Goal: Task Accomplishment & Management: Use online tool/utility

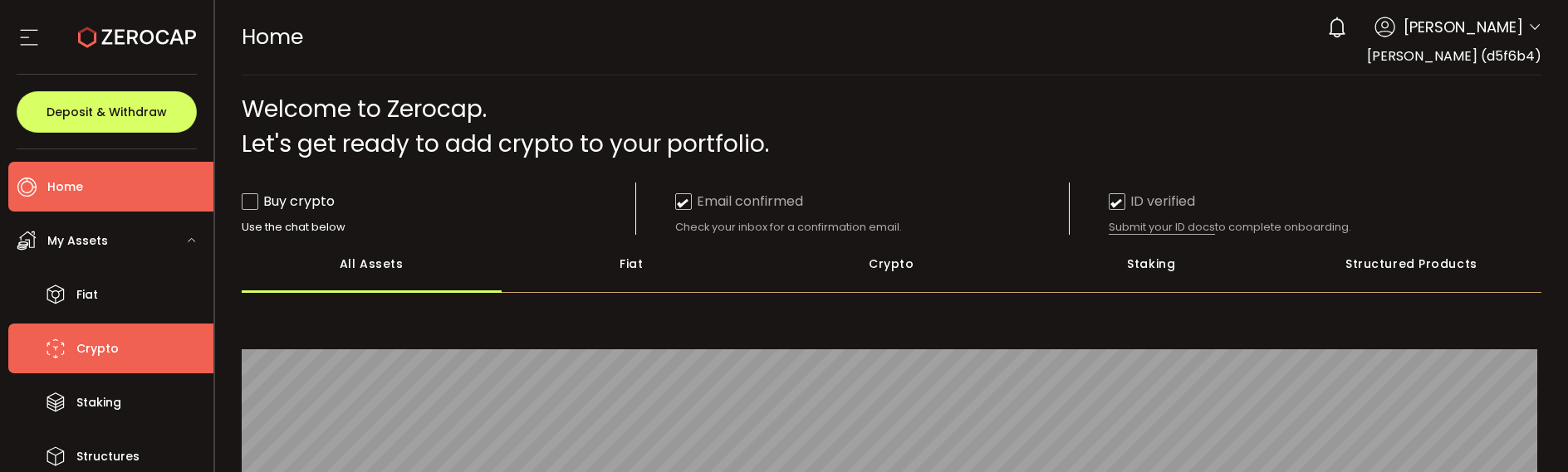
click at [121, 360] on li "Crypto" at bounding box center [110, 348] width 205 height 50
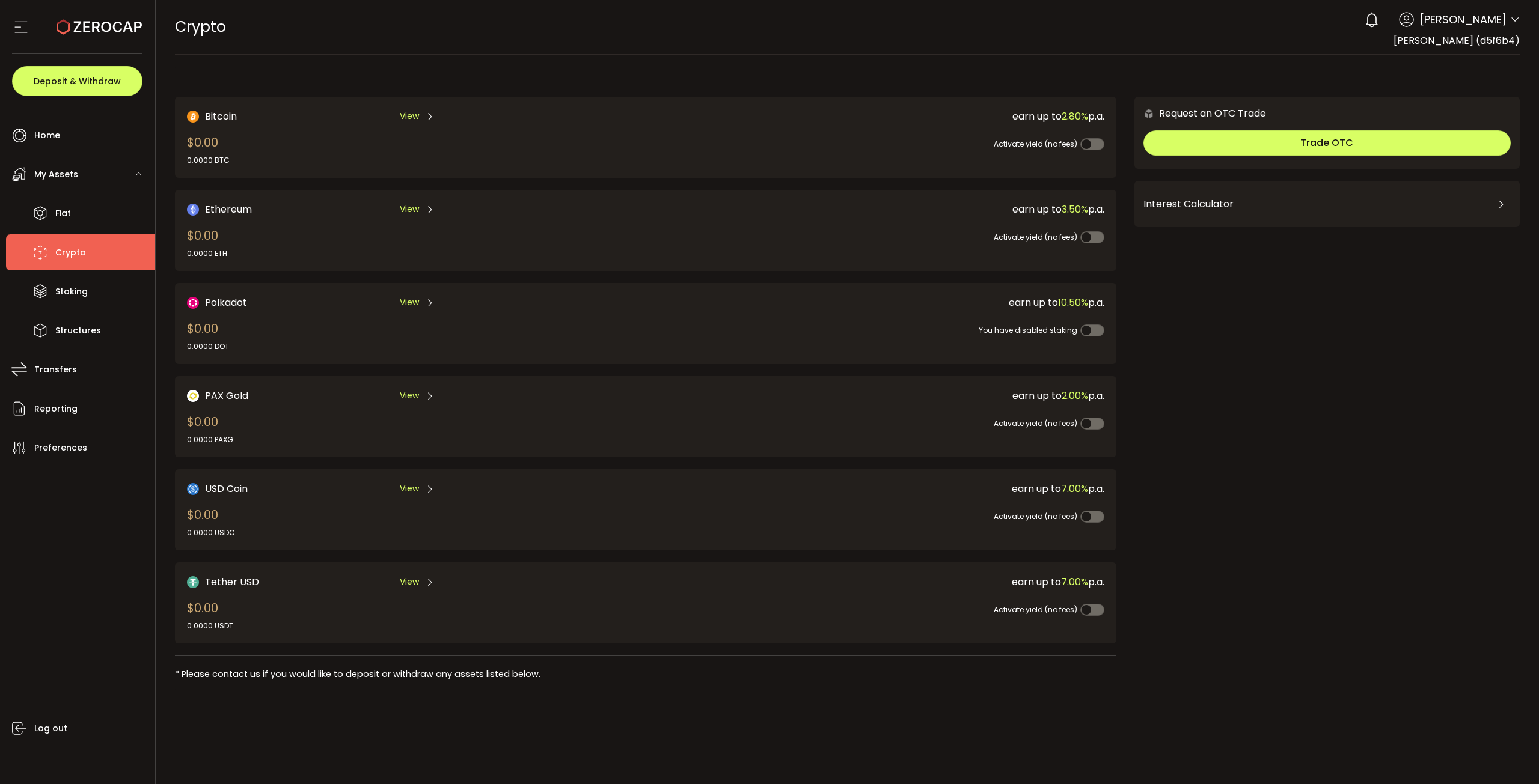
click at [415, 304] on span "View" at bounding box center [409, 302] width 19 height 13
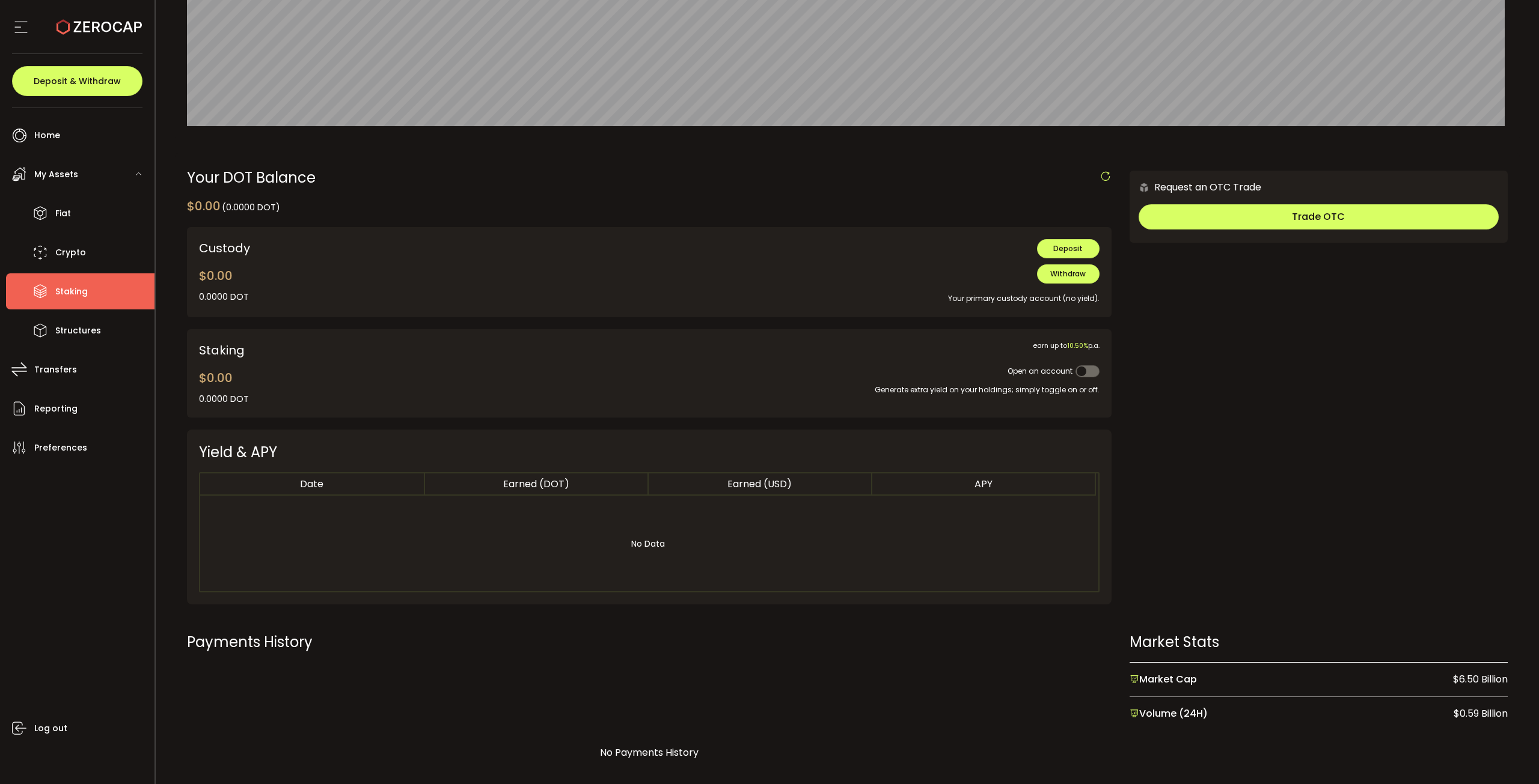
scroll to position [240, 0]
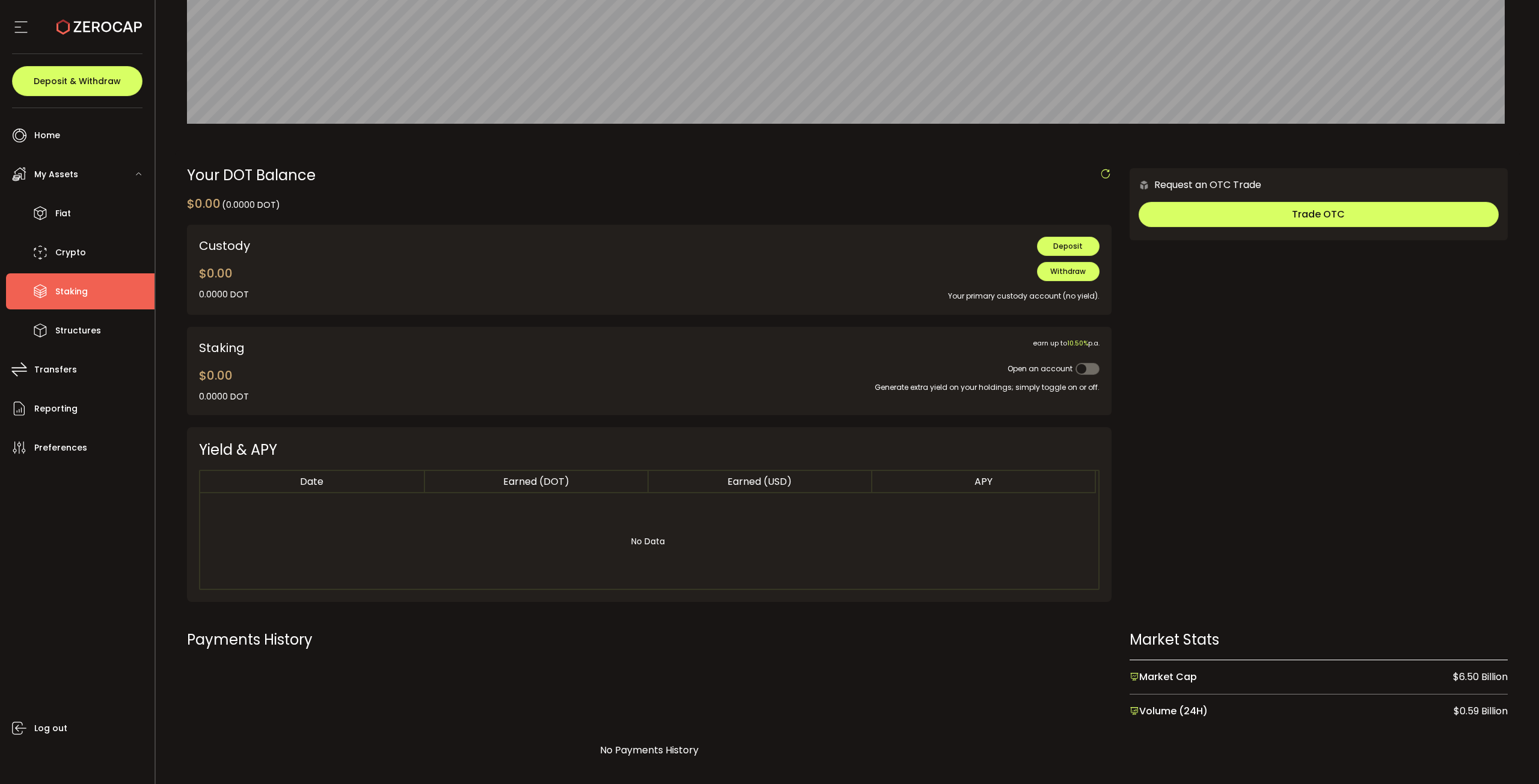
click at [1084, 342] on span at bounding box center [1088, 369] width 24 height 12
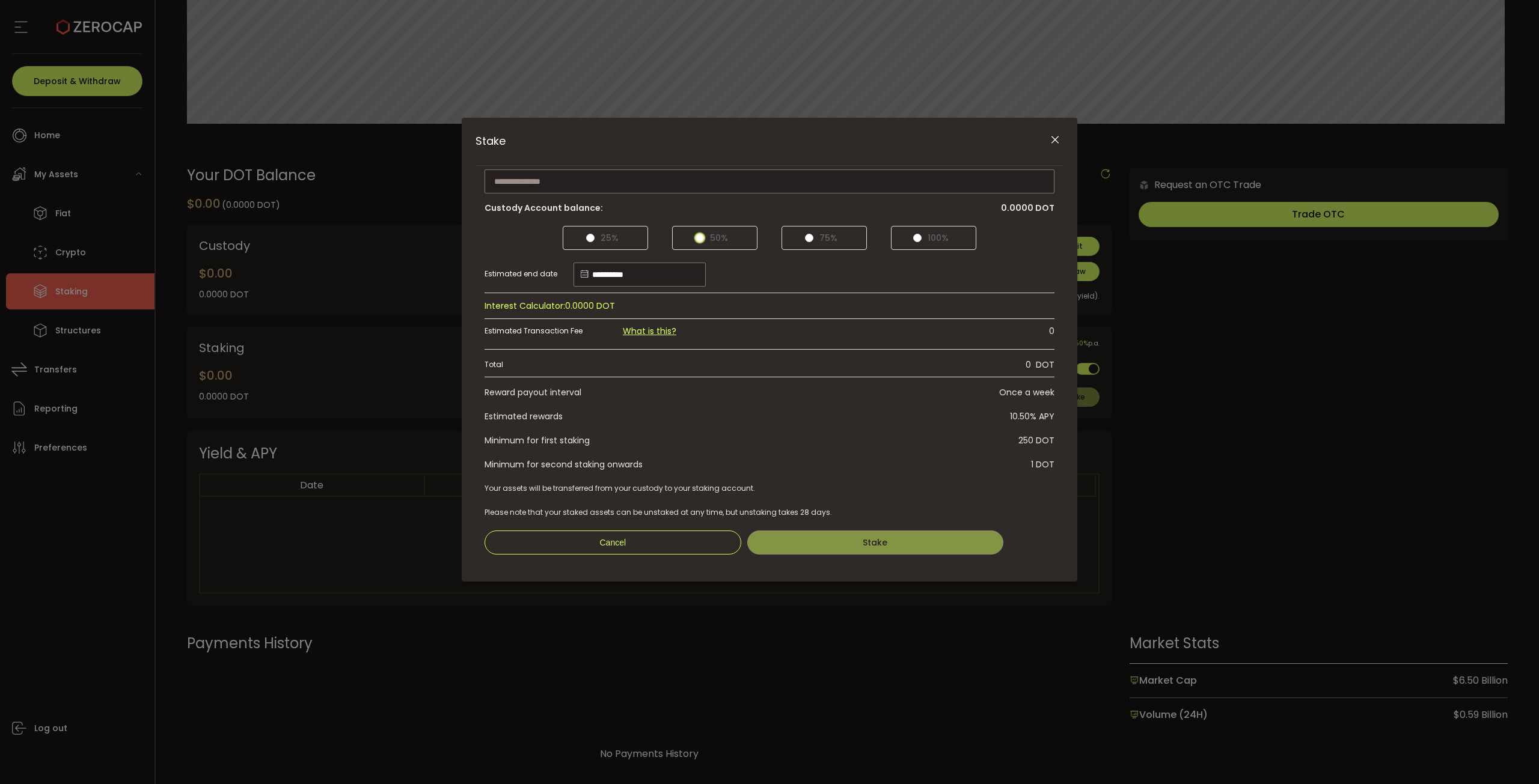
click at [694, 233] on label "50%" at bounding box center [715, 238] width 85 height 24
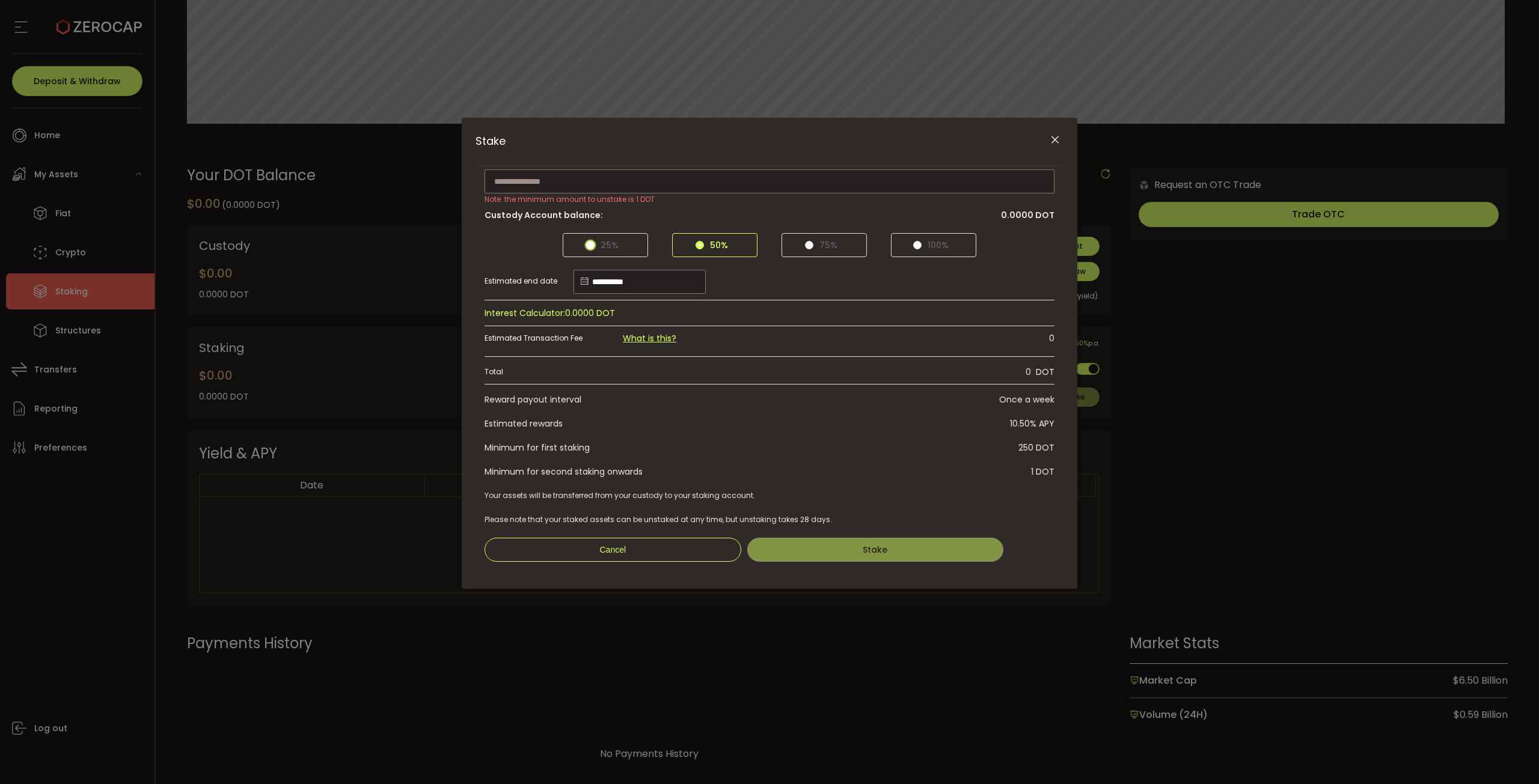
click at [633, 256] on label "25%" at bounding box center [605, 246] width 85 height 24
click at [1056, 139] on icon "Close" at bounding box center [1055, 140] width 12 height 12
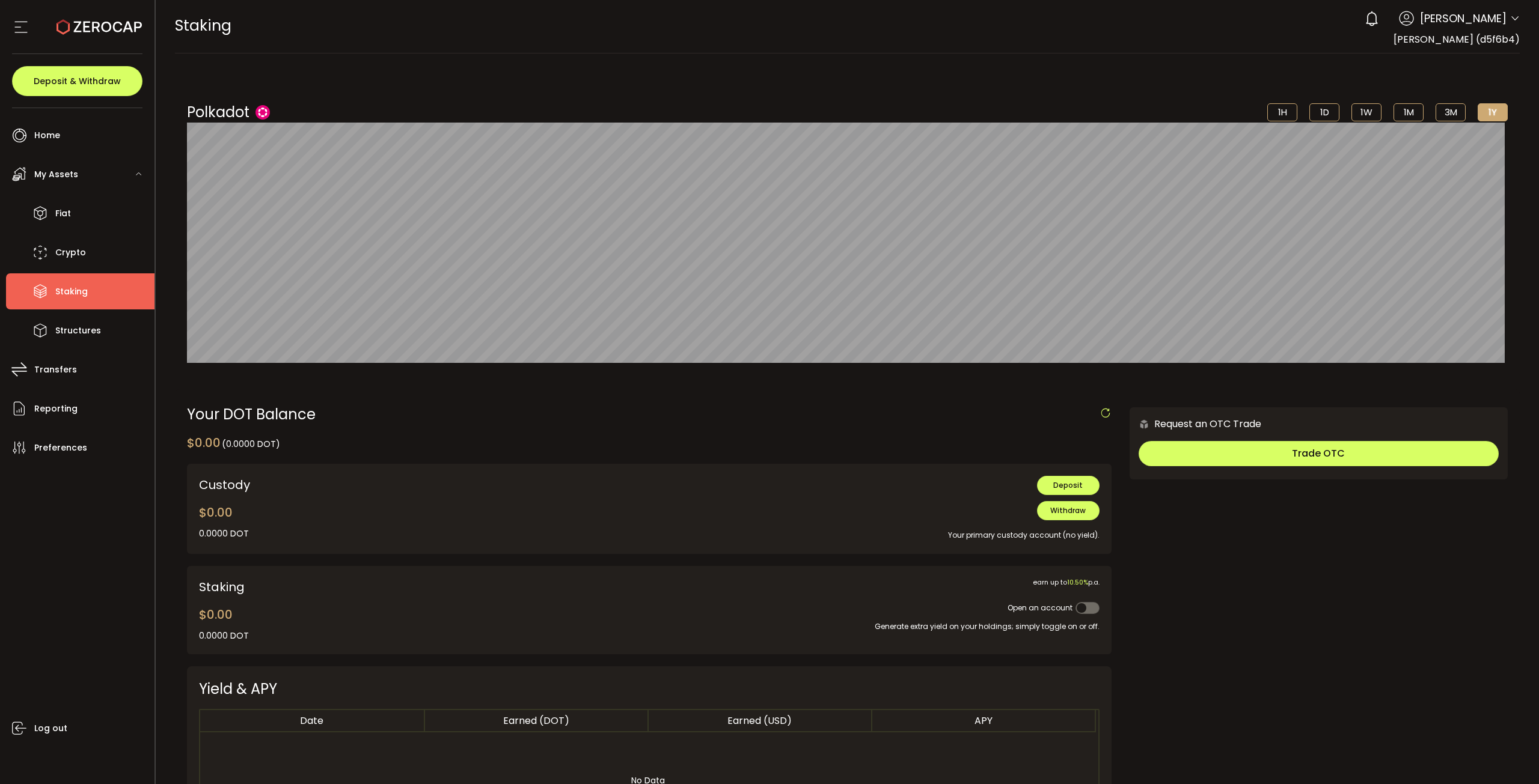
scroll to position [0, 0]
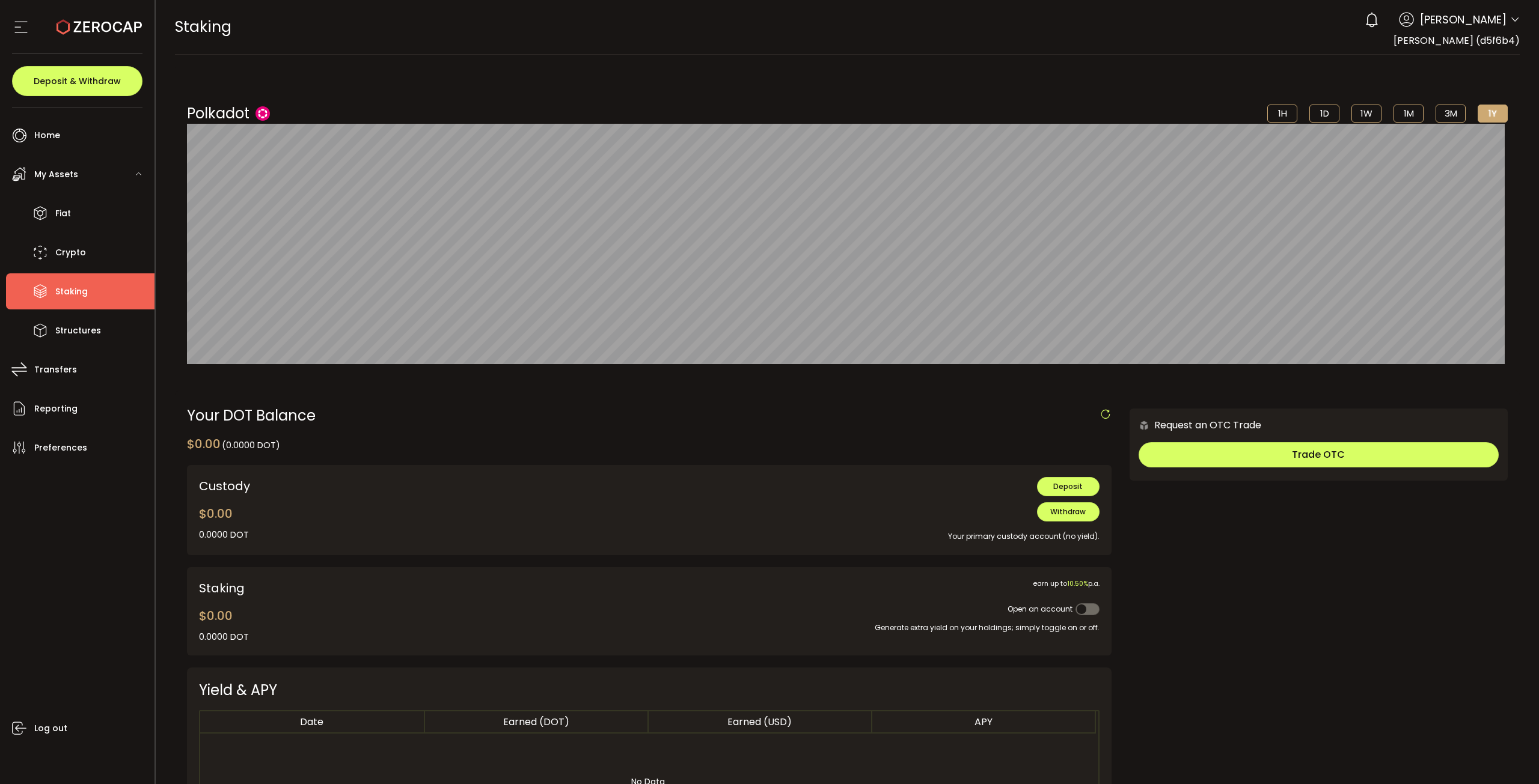
click at [1079, 342] on span at bounding box center [1088, 609] width 24 height 12
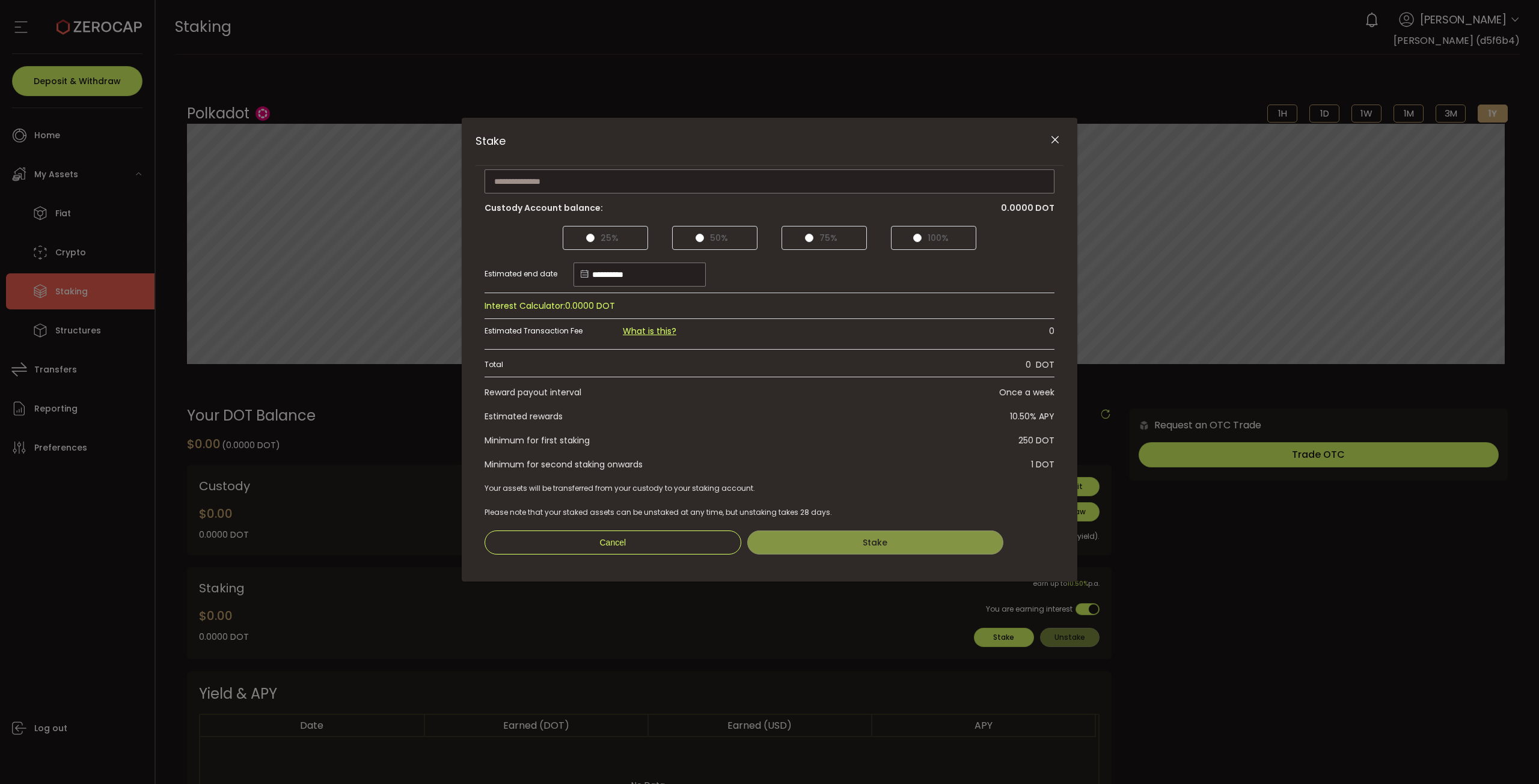
click at [1060, 141] on icon "Close" at bounding box center [1055, 140] width 12 height 12
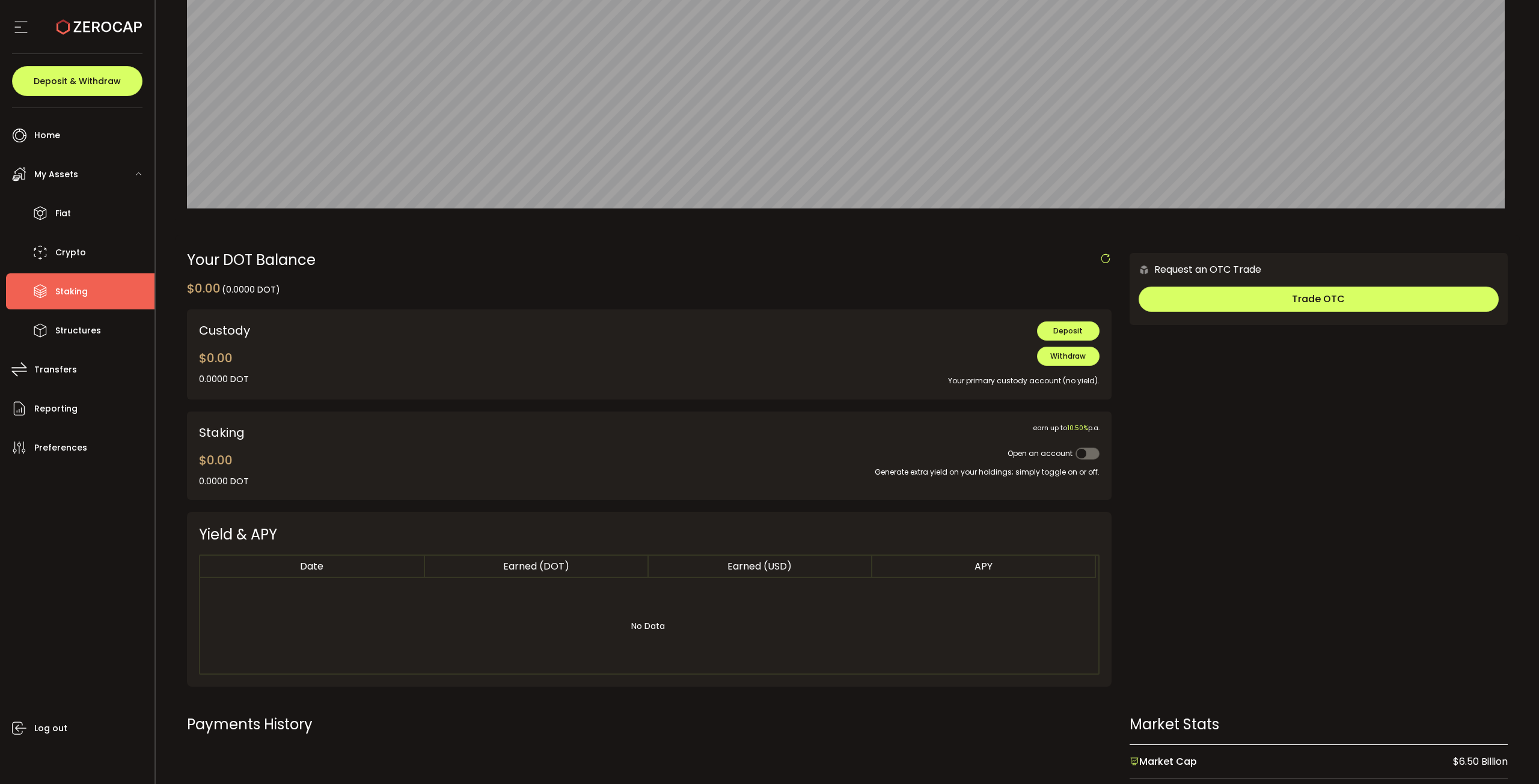
scroll to position [180, 0]
